Goal: Task Accomplishment & Management: Use online tool/utility

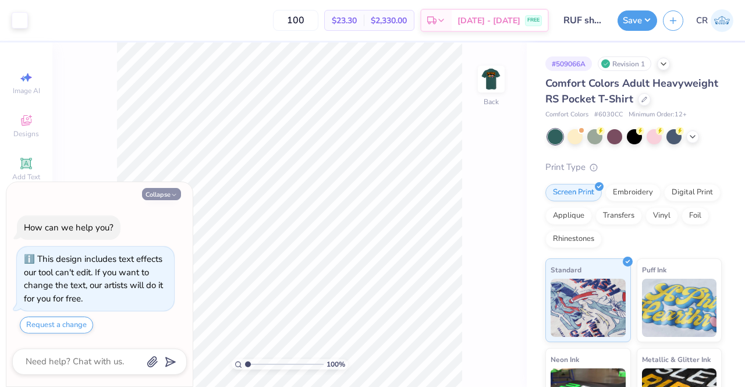
click at [165, 196] on button "Collapse" at bounding box center [161, 194] width 39 height 12
type textarea "x"
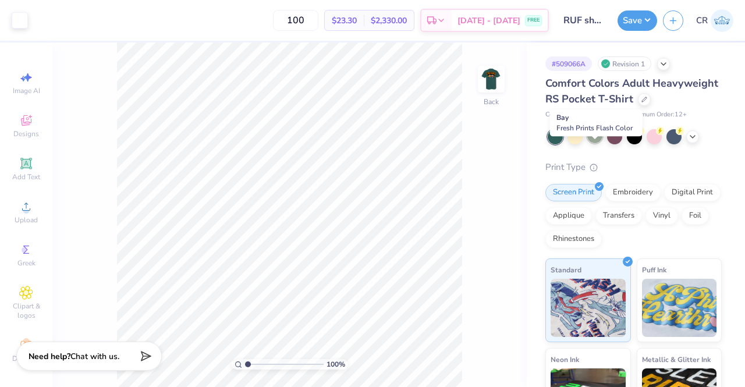
click at [600, 143] on div at bounding box center [594, 135] width 15 height 15
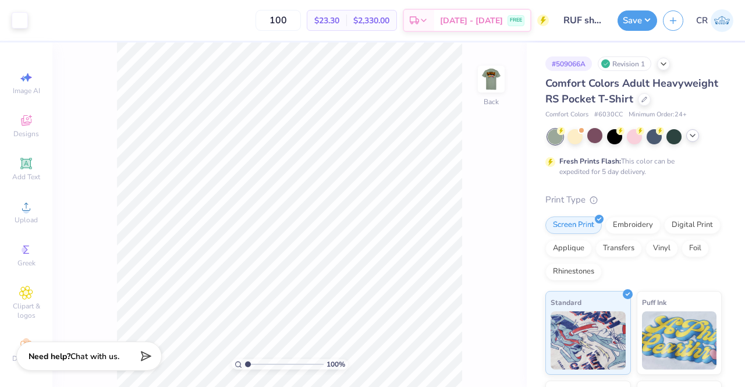
click at [693, 142] on div at bounding box center [692, 135] width 13 height 13
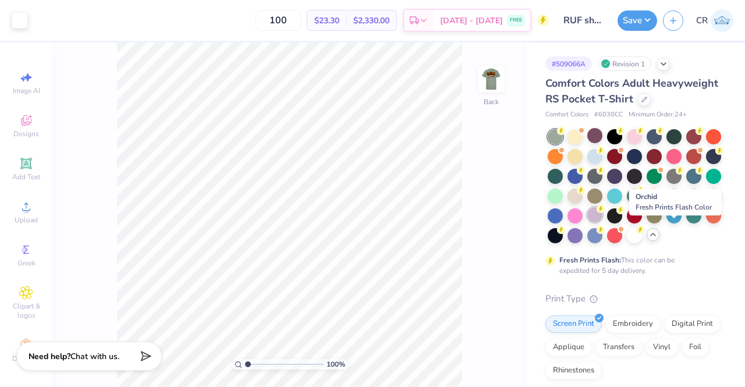
click at [603, 222] on div at bounding box center [594, 214] width 15 height 15
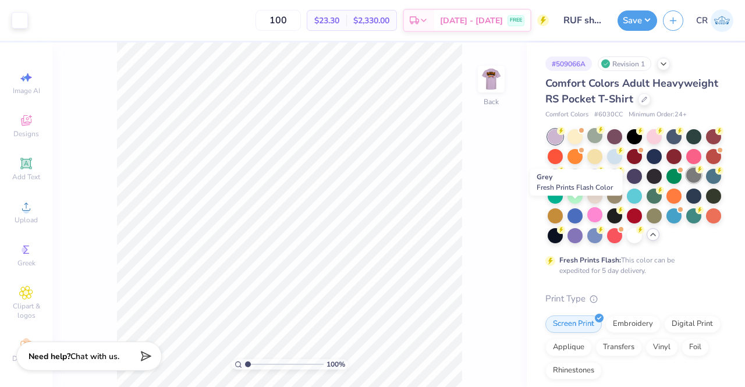
click at [686, 183] on div at bounding box center [693, 175] width 15 height 15
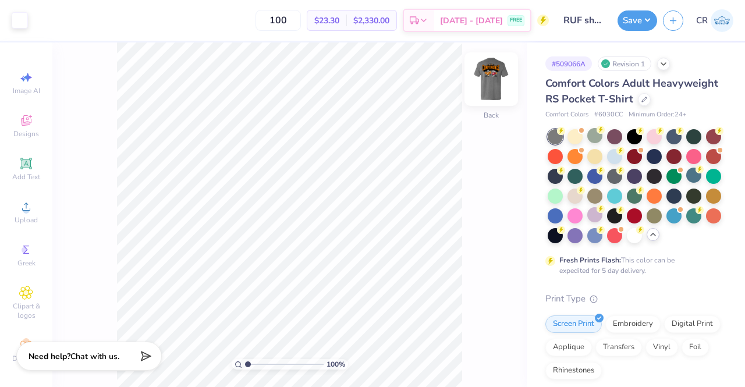
click at [491, 91] on img at bounding box center [491, 79] width 47 height 47
click at [490, 94] on img at bounding box center [491, 79] width 47 height 47
click at [622, 164] on div at bounding box center [614, 156] width 15 height 15
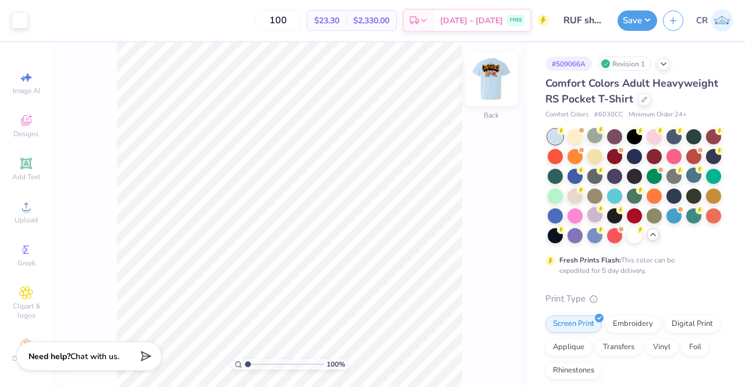
click at [498, 98] on div at bounding box center [492, 79] width 54 height 54
click at [497, 91] on img at bounding box center [491, 79] width 23 height 23
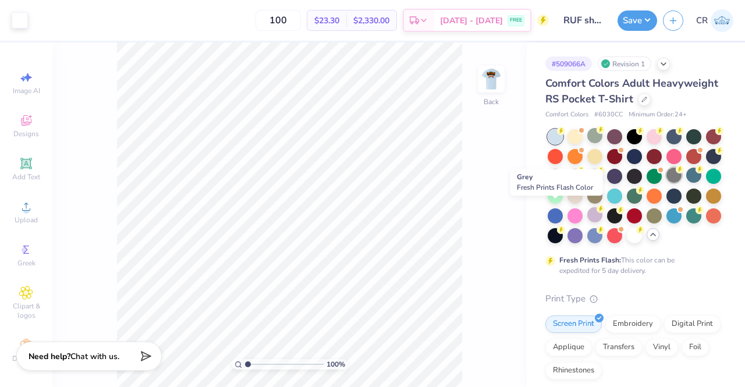
click at [667, 183] on div at bounding box center [674, 175] width 15 height 15
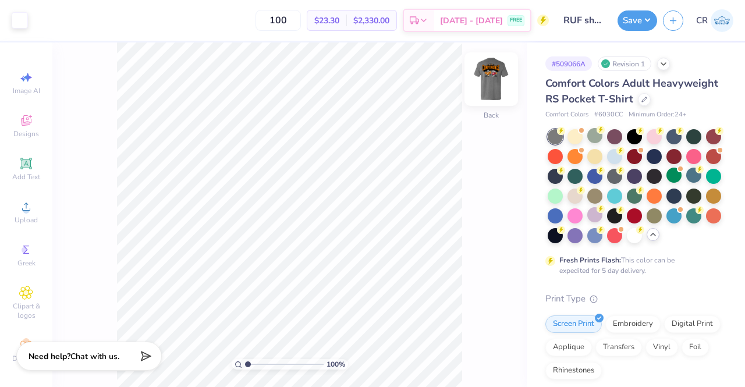
click at [487, 74] on img at bounding box center [491, 79] width 47 height 47
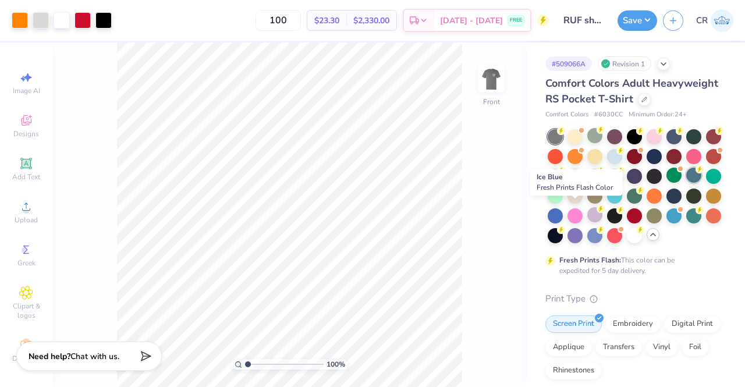
click at [686, 183] on div at bounding box center [693, 175] width 15 height 15
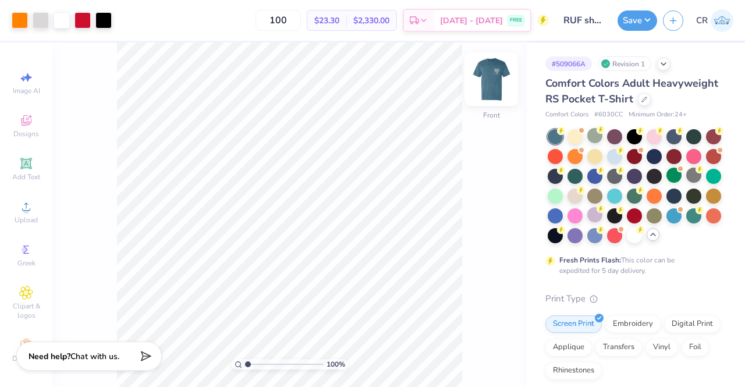
click at [481, 84] on img at bounding box center [491, 79] width 47 height 47
click at [489, 97] on img at bounding box center [491, 79] width 47 height 47
click at [492, 94] on img at bounding box center [491, 79] width 47 height 47
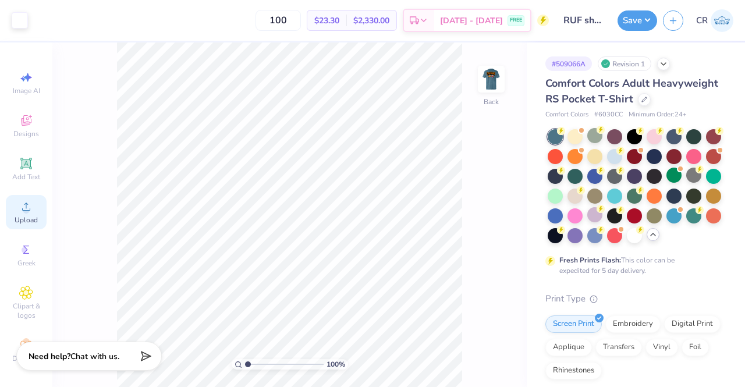
click at [38, 215] on div "Upload" at bounding box center [26, 212] width 41 height 34
click at [35, 293] on div "Clipart & logos" at bounding box center [26, 303] width 41 height 44
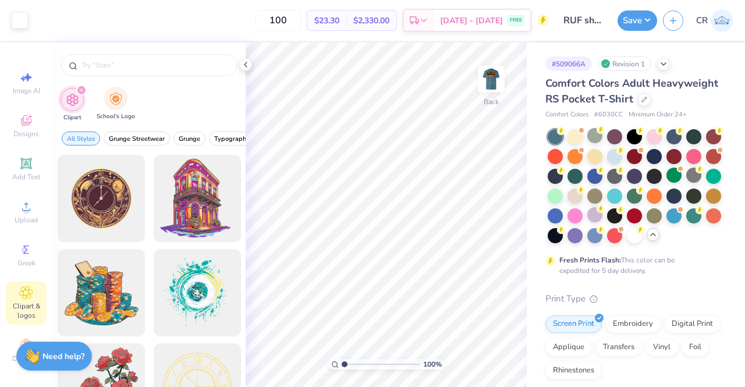
click at [127, 97] on div "School's Logo" at bounding box center [116, 104] width 38 height 34
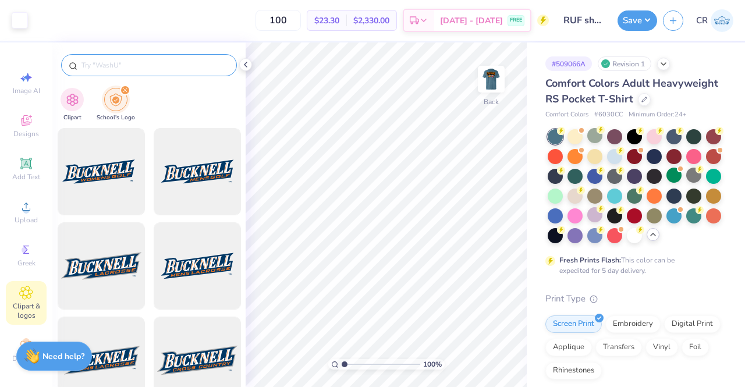
click at [139, 66] on input "text" at bounding box center [154, 65] width 149 height 12
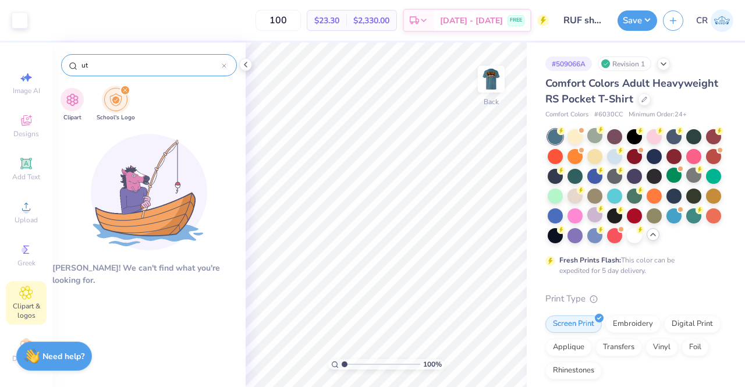
type input "u"
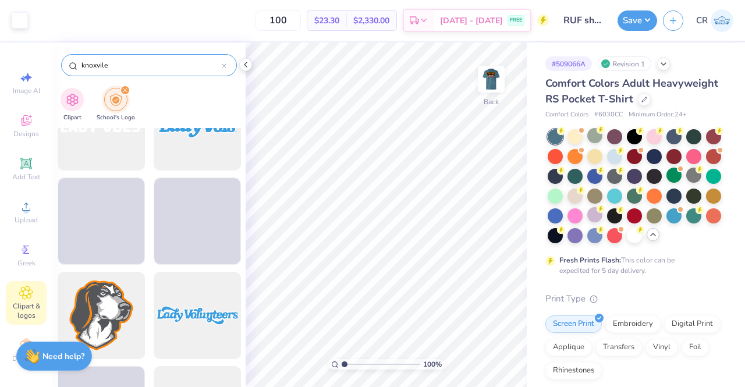
scroll to position [990, 0]
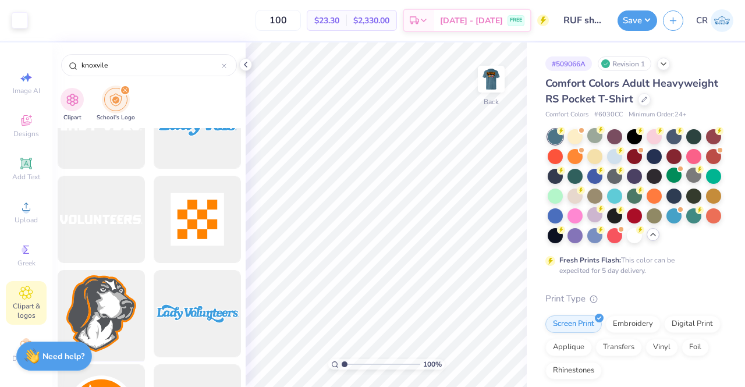
type input "knoxvile"
click at [109, 308] on div at bounding box center [101, 314] width 96 height 96
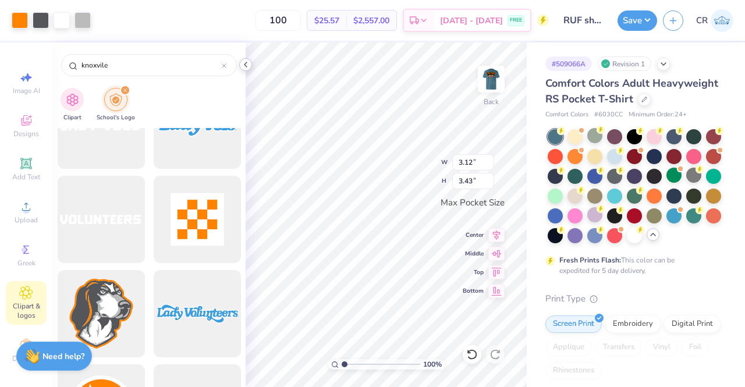
click at [246, 63] on icon at bounding box center [245, 64] width 9 height 9
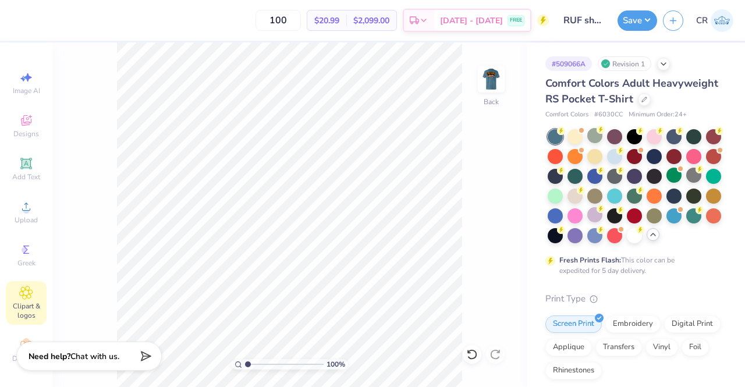
click at [30, 306] on span "Clipart & logos" at bounding box center [26, 311] width 41 height 19
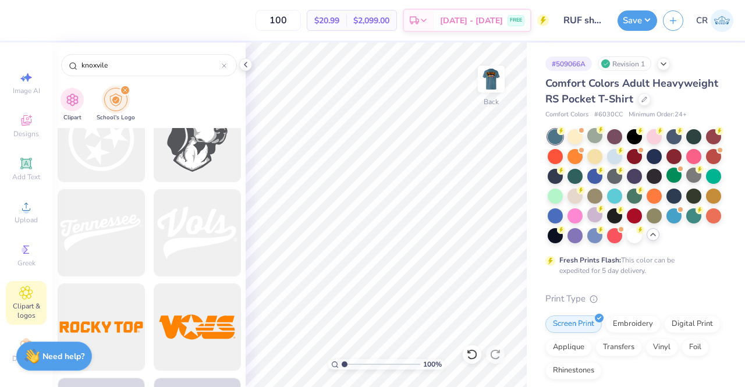
scroll to position [1286, 0]
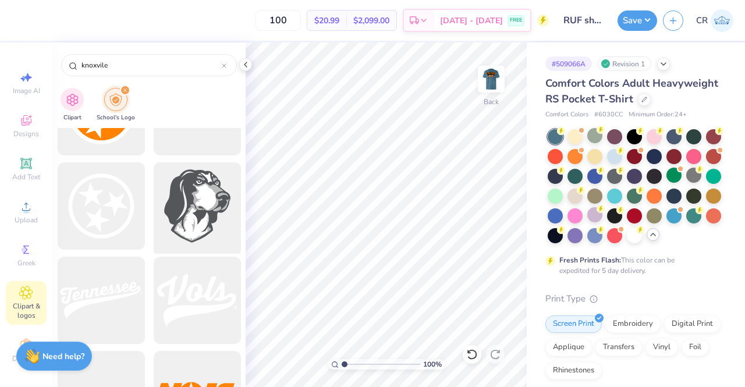
click at [176, 235] on div at bounding box center [197, 206] width 96 height 96
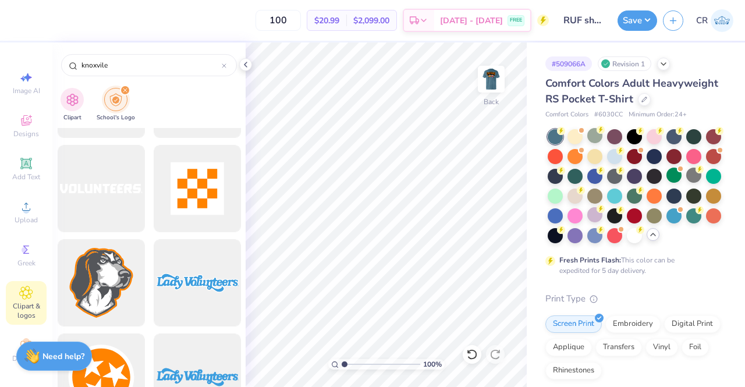
scroll to position [1016, 0]
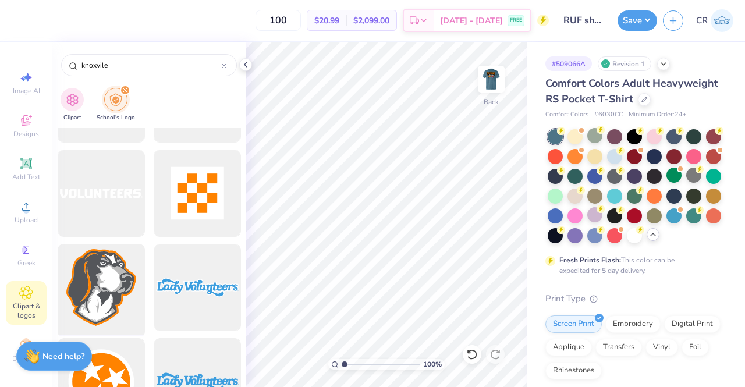
click at [105, 285] on div at bounding box center [101, 288] width 96 height 96
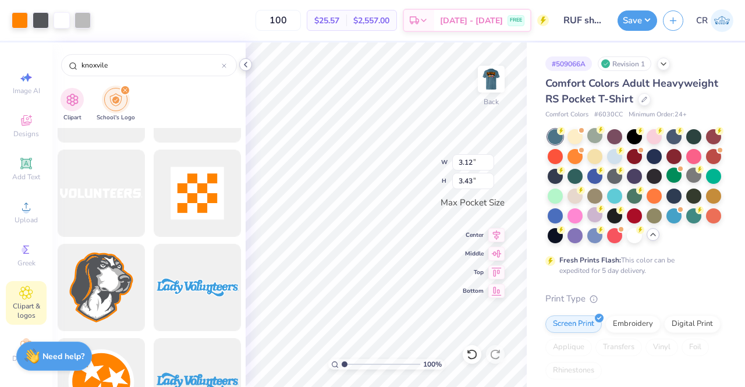
click at [243, 65] on icon at bounding box center [245, 64] width 9 height 9
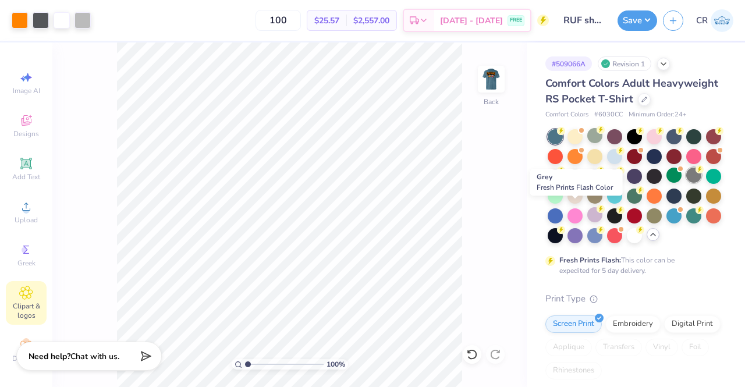
click at [686, 183] on div at bounding box center [693, 175] width 15 height 15
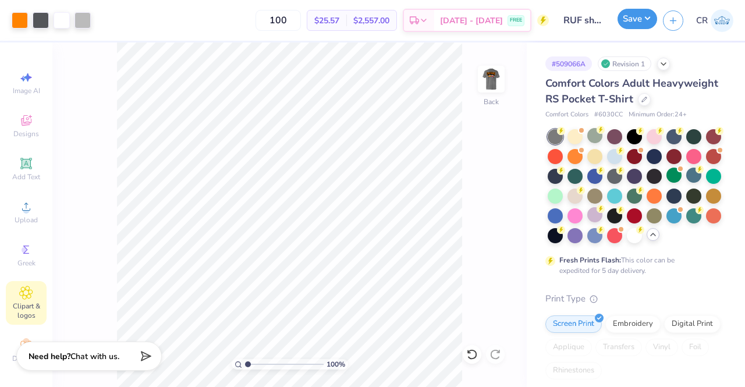
click at [628, 24] on button "Save" at bounding box center [638, 19] width 40 height 20
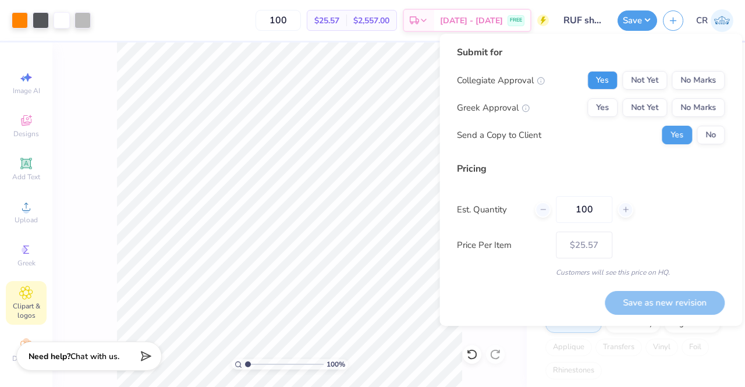
click at [595, 78] on button "Yes" at bounding box center [602, 80] width 30 height 19
click at [688, 105] on button "No Marks" at bounding box center [698, 107] width 53 height 19
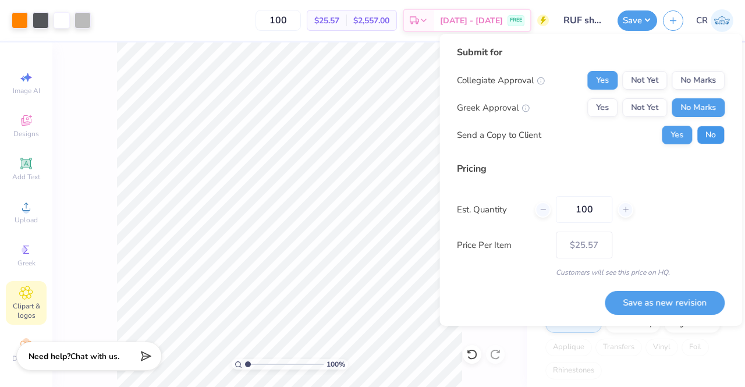
click at [704, 139] on button "No" at bounding box center [711, 135] width 28 height 19
click at [643, 301] on button "Save as new revision" at bounding box center [665, 303] width 120 height 24
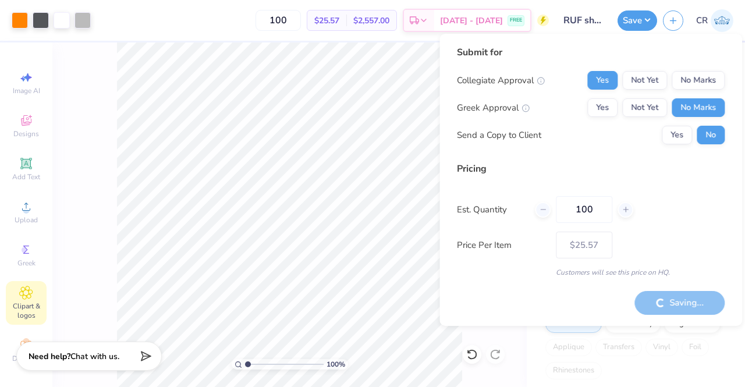
type input "– –"
